Goal: Task Accomplishment & Management: Manage account settings

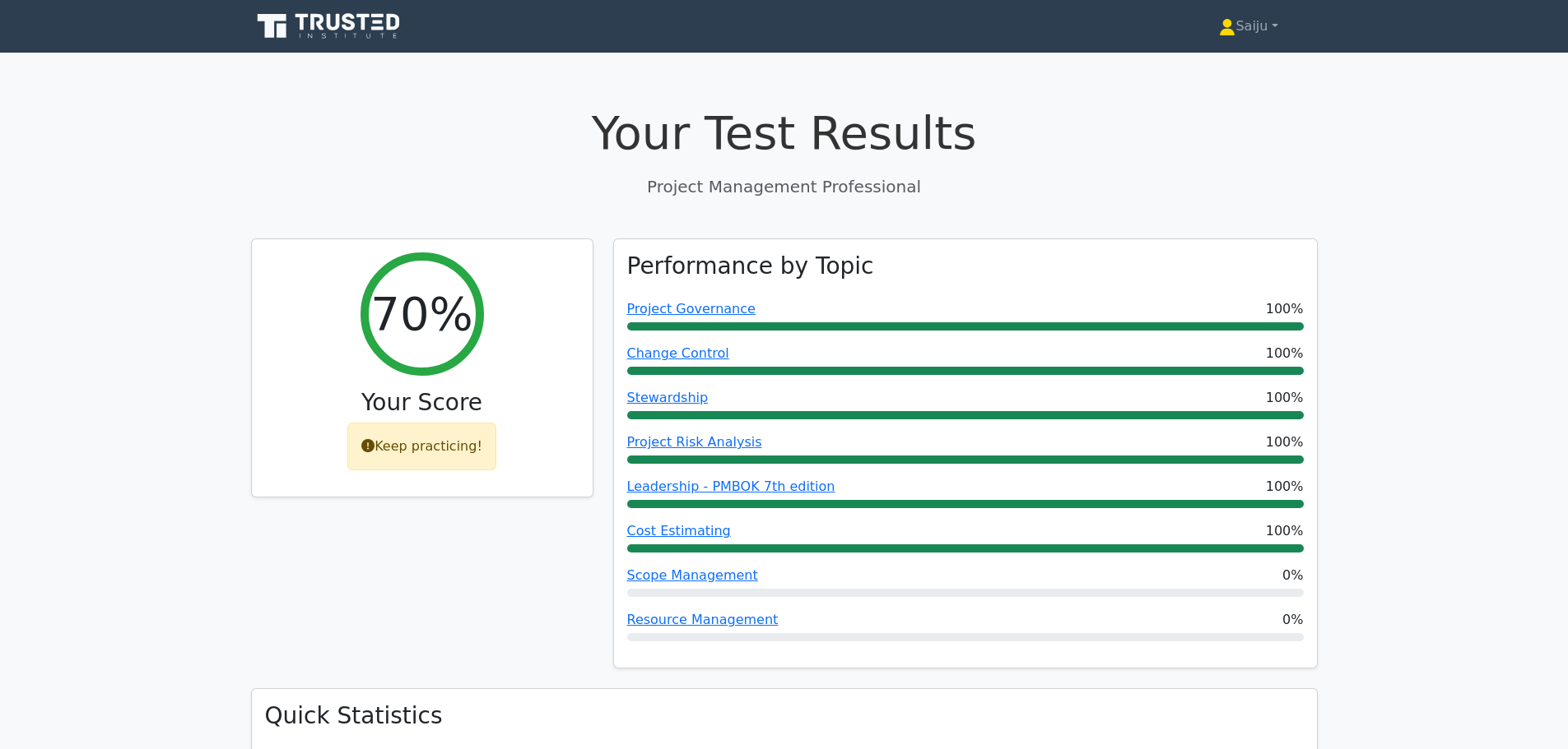
click at [337, 27] on icon at bounding box center [333, 22] width 13 height 16
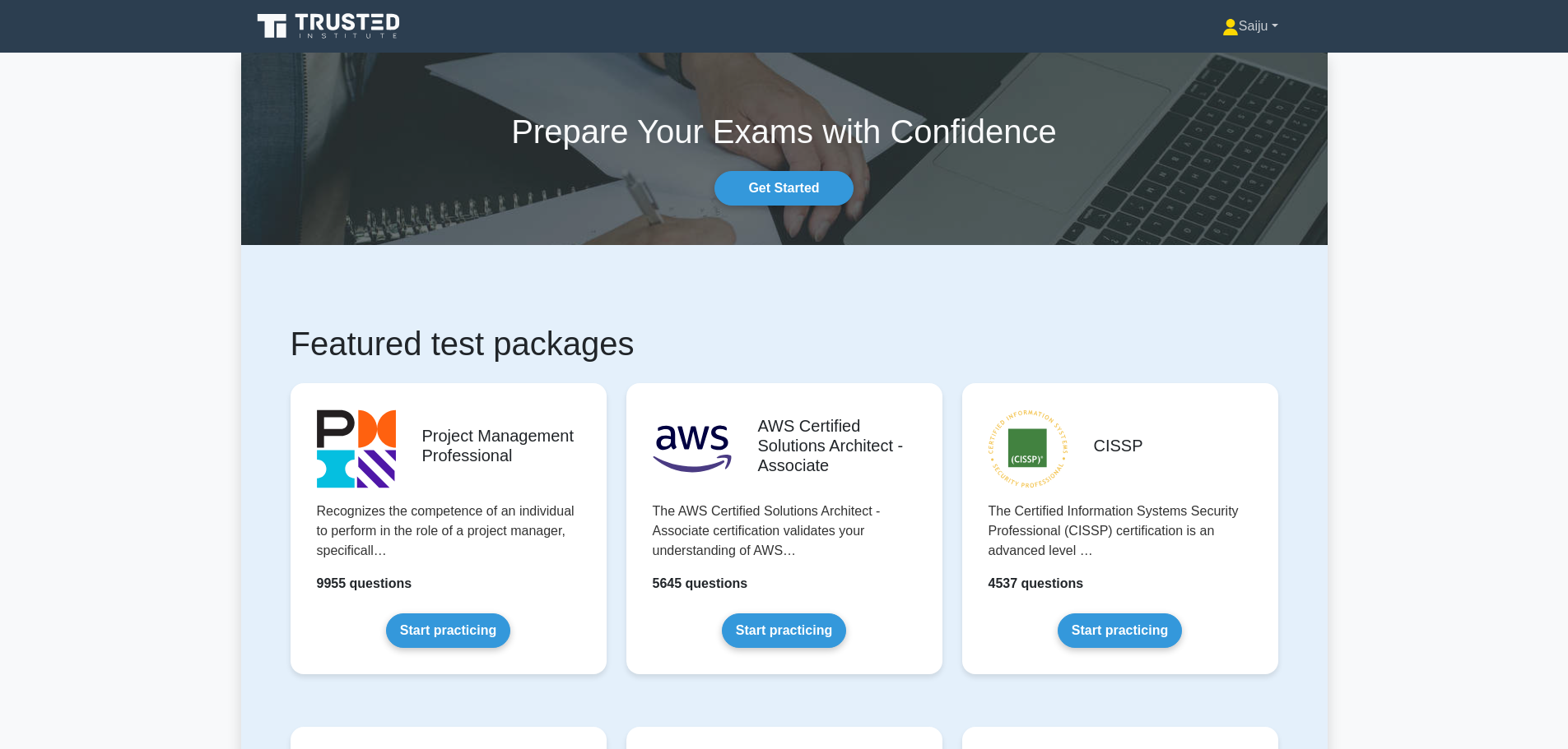
click at [1270, 26] on link "Saiju" at bounding box center [1251, 26] width 135 height 33
click at [1261, 64] on link "Profile" at bounding box center [1248, 65] width 130 height 26
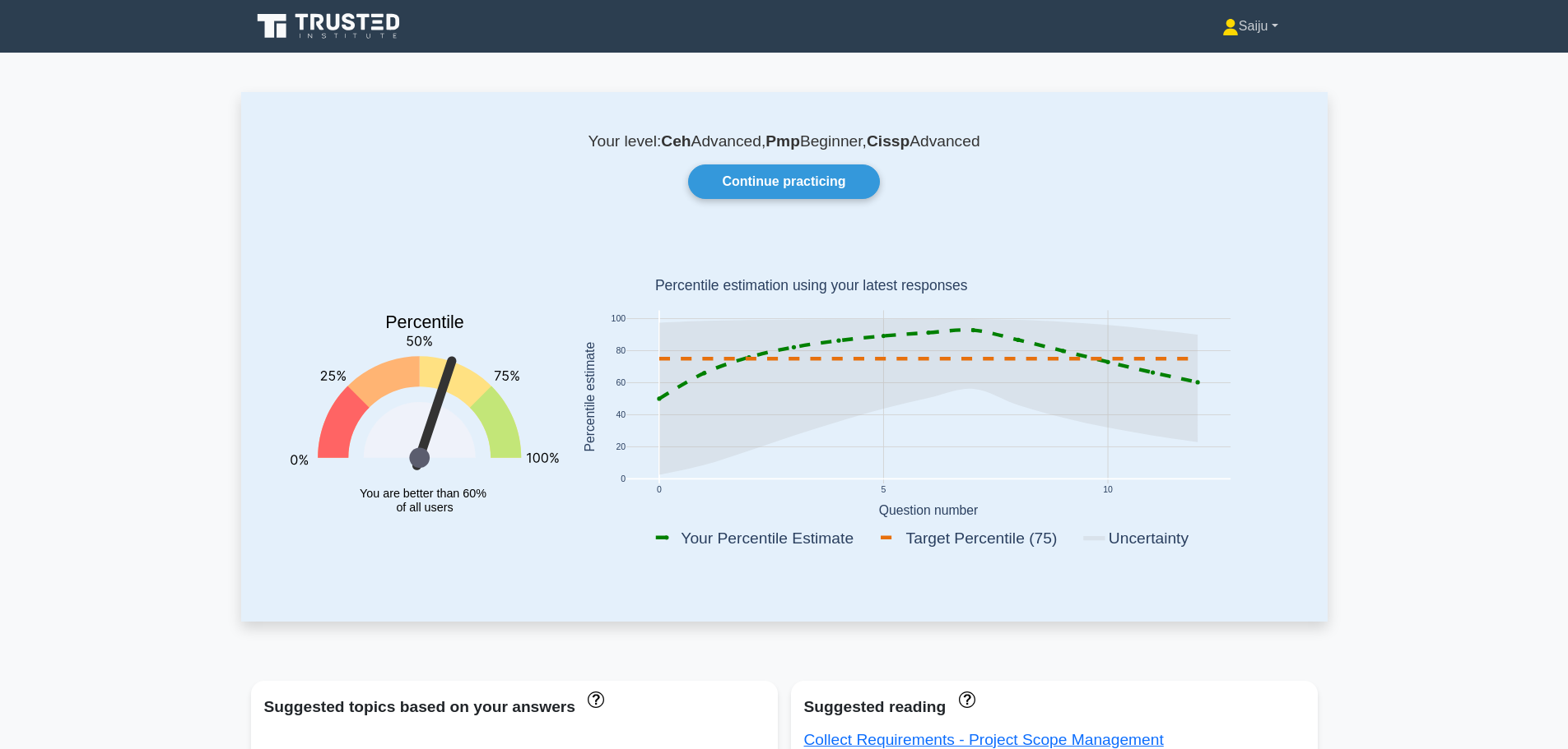
click at [1265, 24] on link "Saiju" at bounding box center [1251, 26] width 135 height 33
click at [1249, 91] on link "Settings" at bounding box center [1248, 91] width 130 height 26
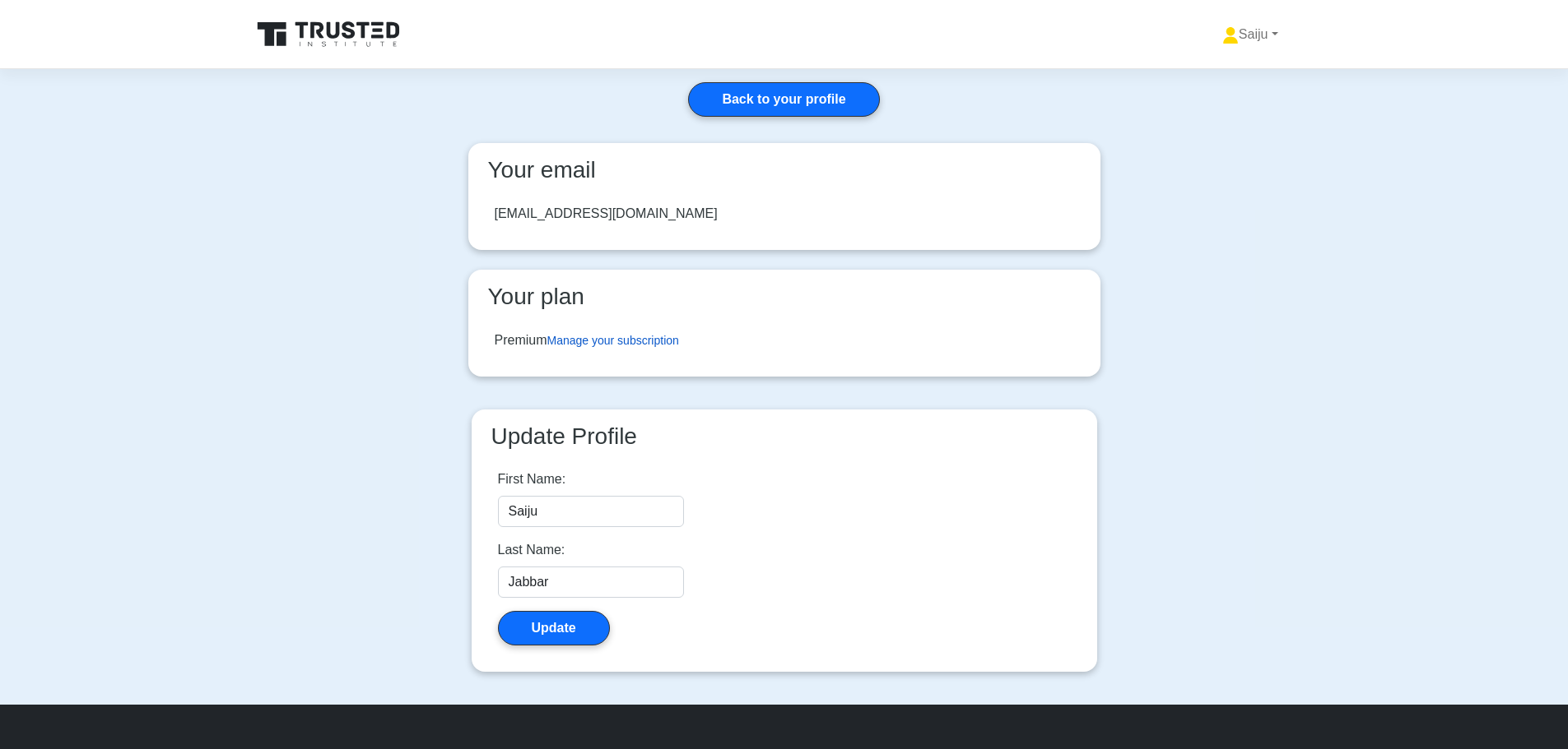
click at [659, 337] on link "Manage your subscription" at bounding box center [613, 340] width 132 height 13
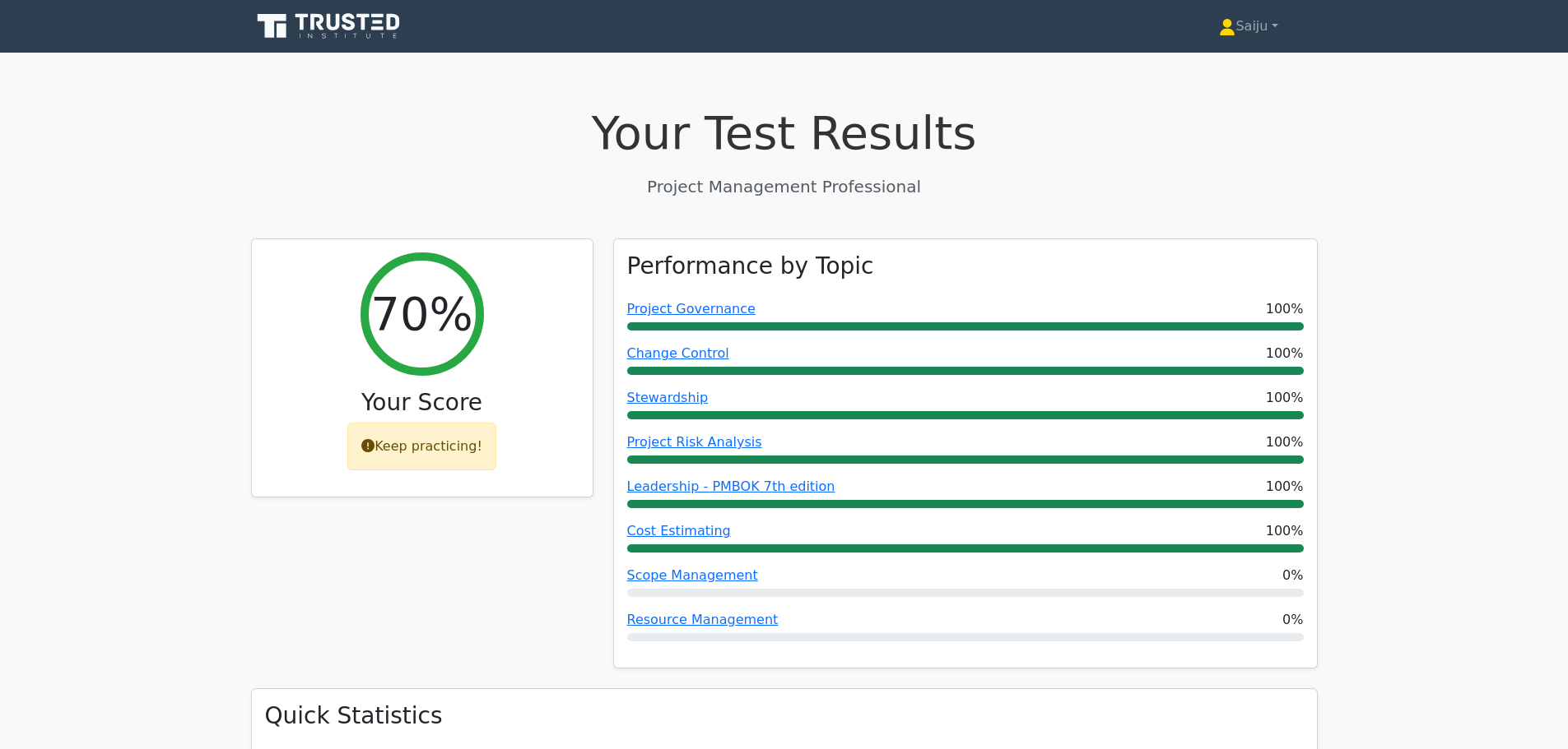
click at [355, 15] on icon at bounding box center [330, 26] width 158 height 31
